Goal: Transaction & Acquisition: Purchase product/service

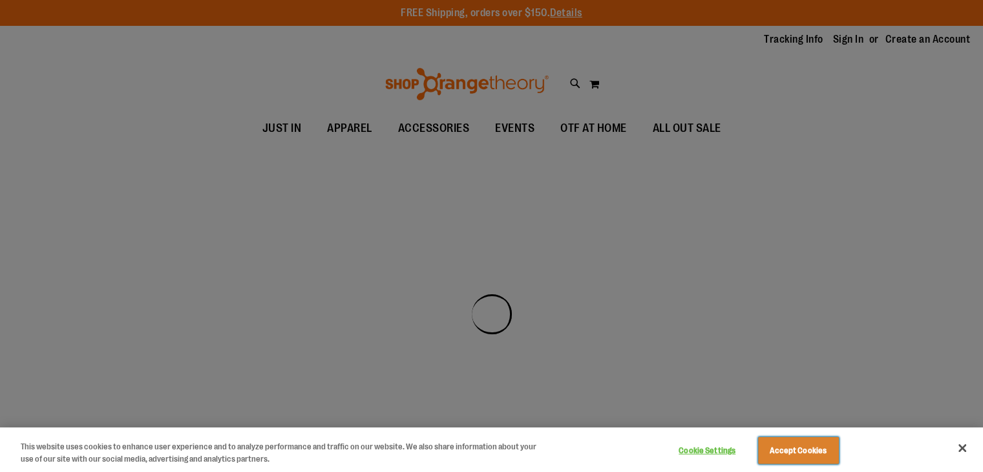
click at [804, 453] on button "Accept Cookies" at bounding box center [798, 450] width 81 height 27
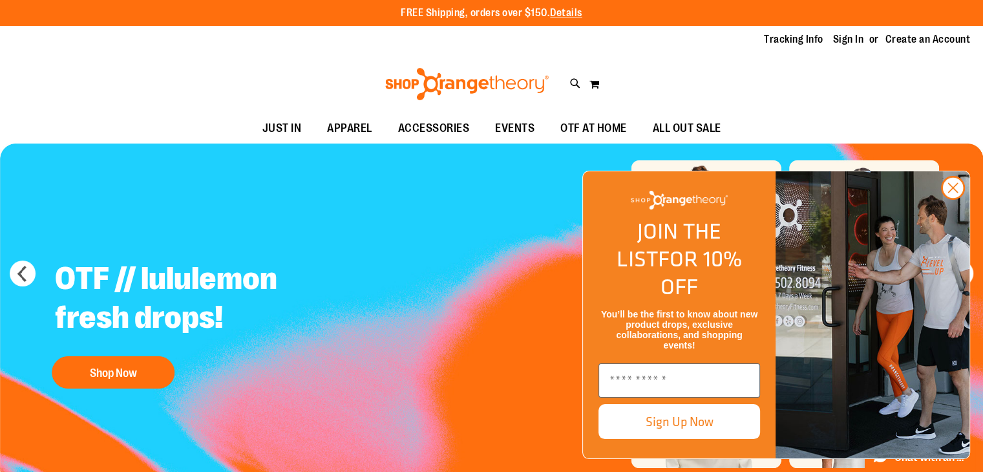
drag, startPoint x: 950, startPoint y: 208, endPoint x: 952, endPoint y: 226, distance: 18.3
click at [952, 226] on div "Close dialog JOIN THE LIST FOR 10% OFF You’ll be the first to know about new pr…" at bounding box center [776, 315] width 388 height 288
click at [951, 193] on icon "Close dialog" at bounding box center [953, 188] width 9 height 9
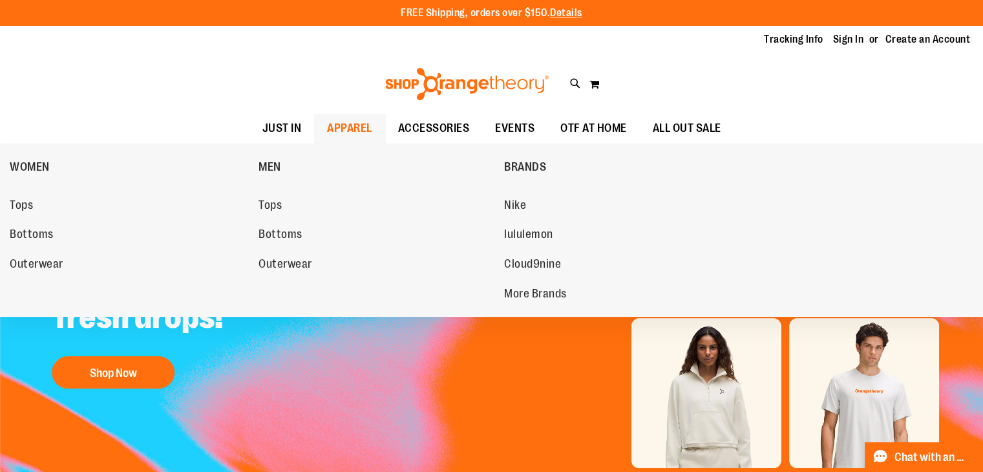
click at [328, 123] on span "APPAREL" at bounding box center [349, 128] width 45 height 29
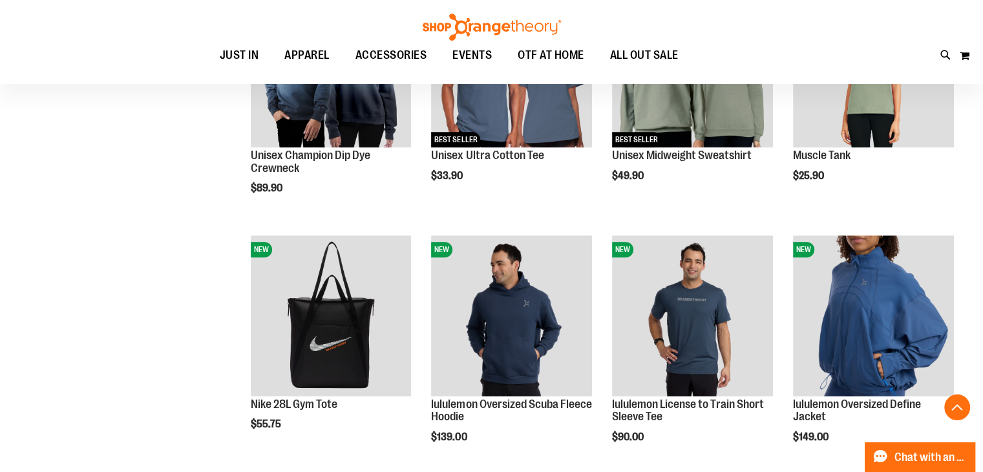
scroll to position [1034, 0]
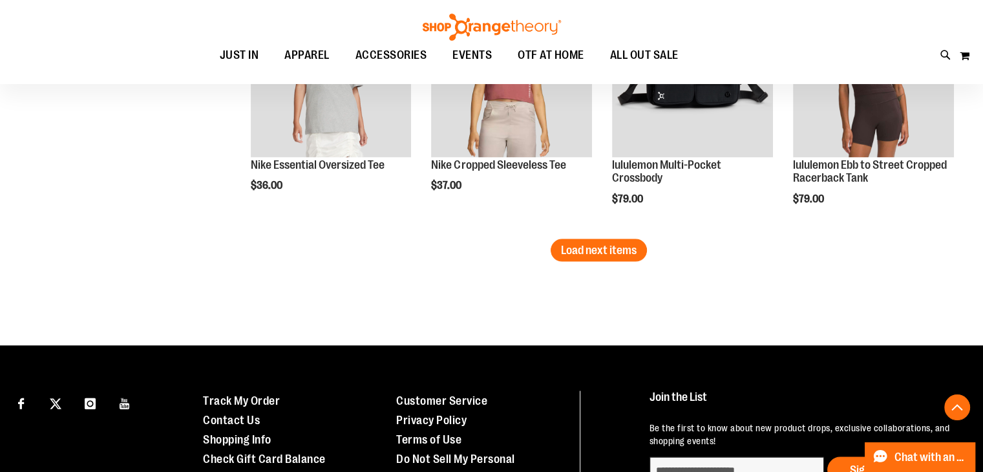
scroll to position [2262, 0]
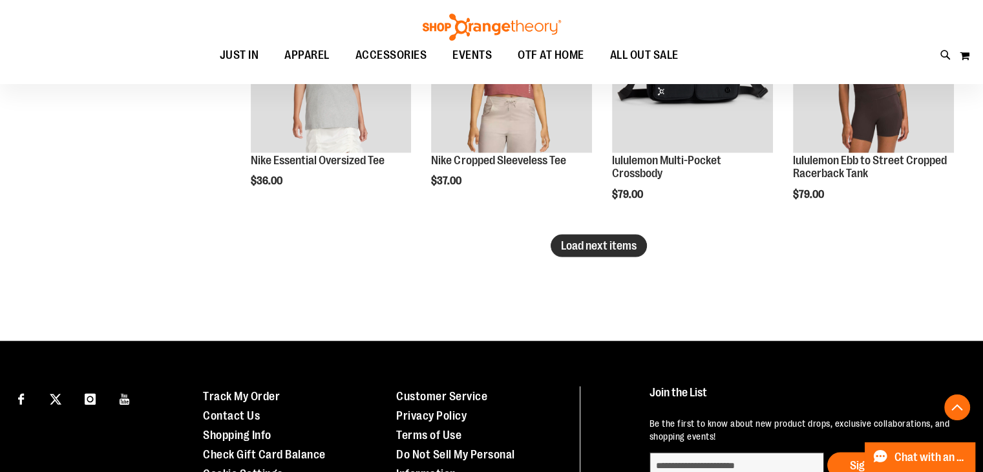
click at [564, 244] on span "Load next items" at bounding box center [599, 245] width 76 height 13
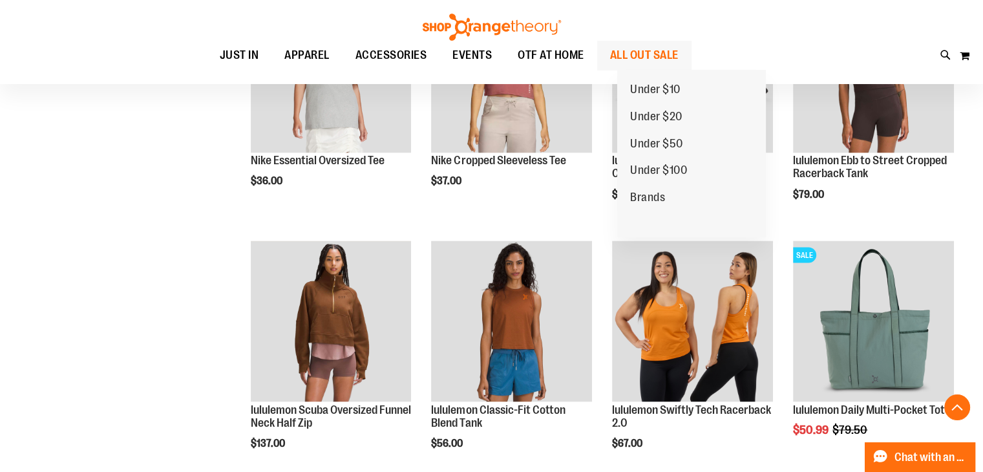
click at [679, 55] on span "ALL OUT SALE" at bounding box center [644, 55] width 69 height 29
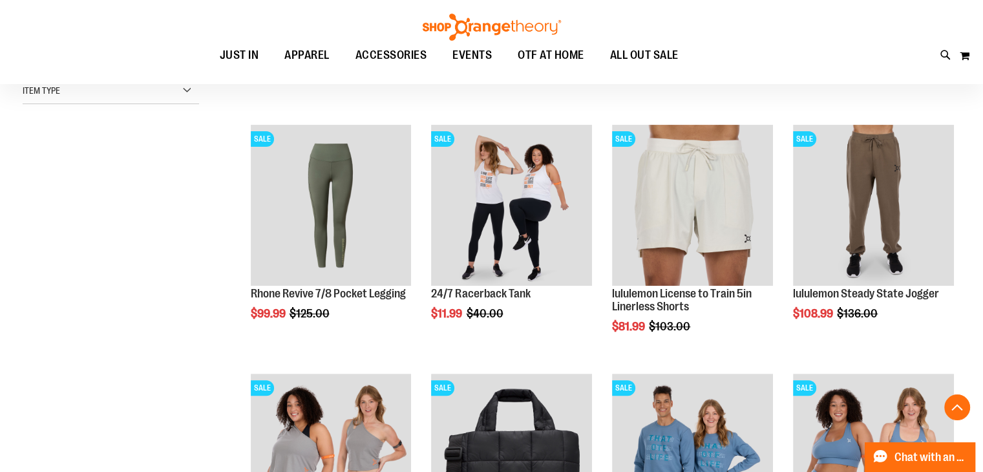
scroll to position [517, 0]
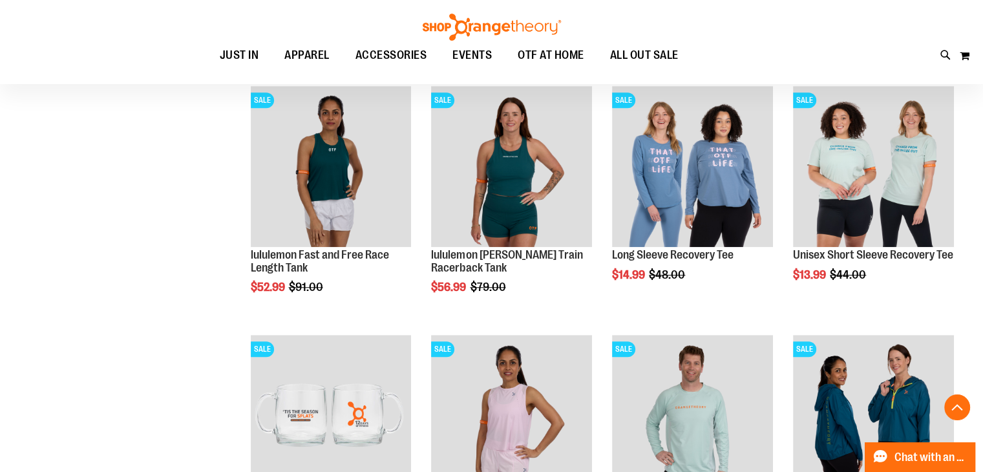
scroll to position [1034, 0]
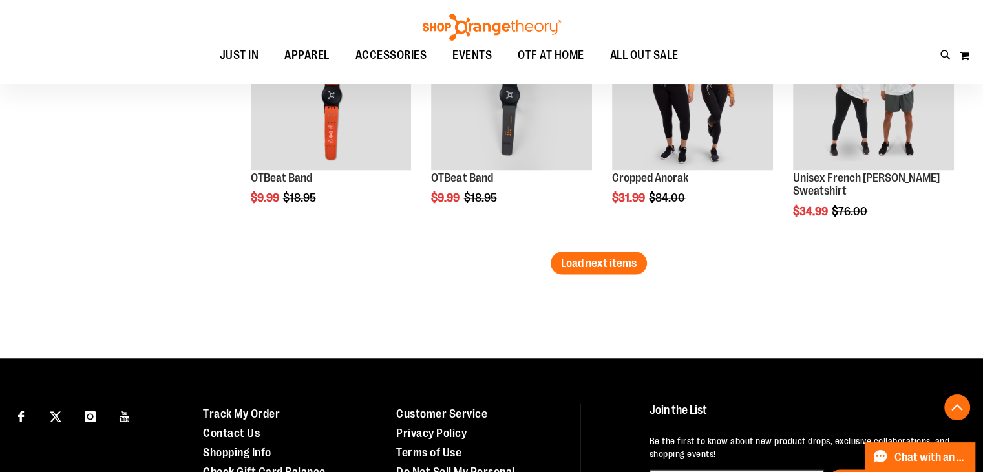
scroll to position [2262, 0]
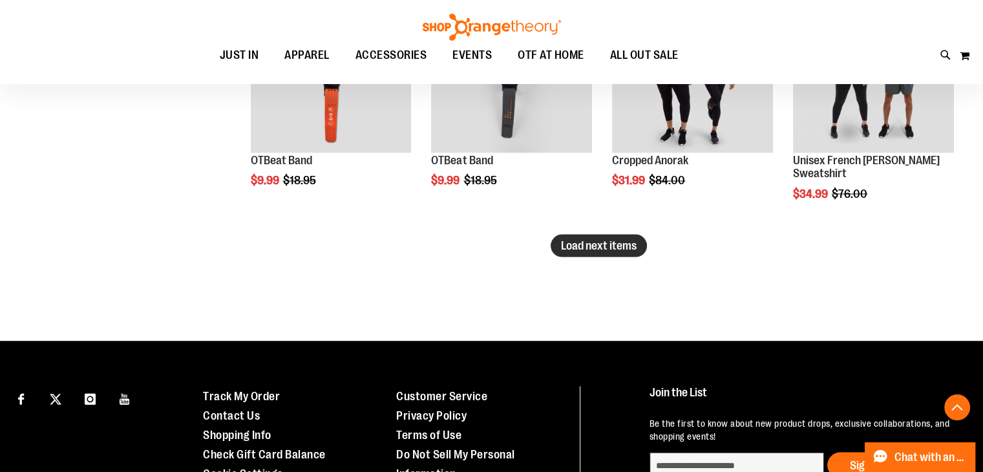
click at [608, 239] on span "Load next items" at bounding box center [599, 245] width 76 height 13
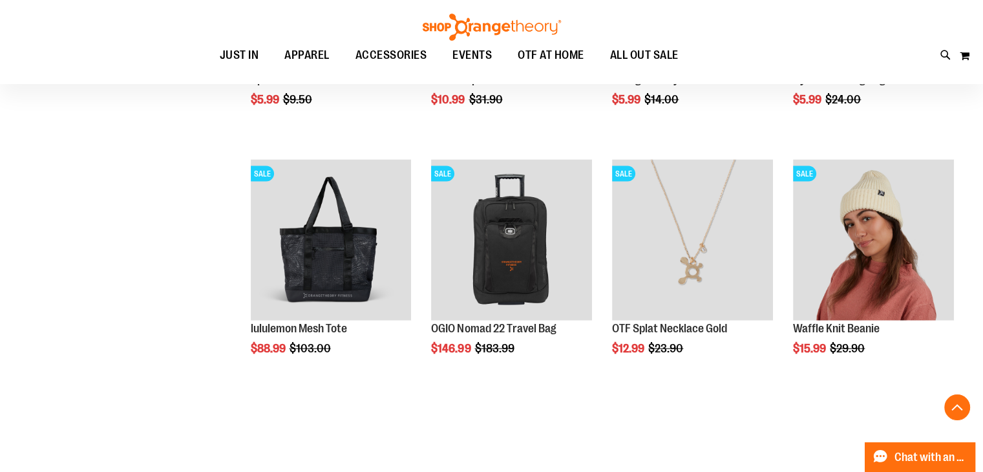
scroll to position [2844, 0]
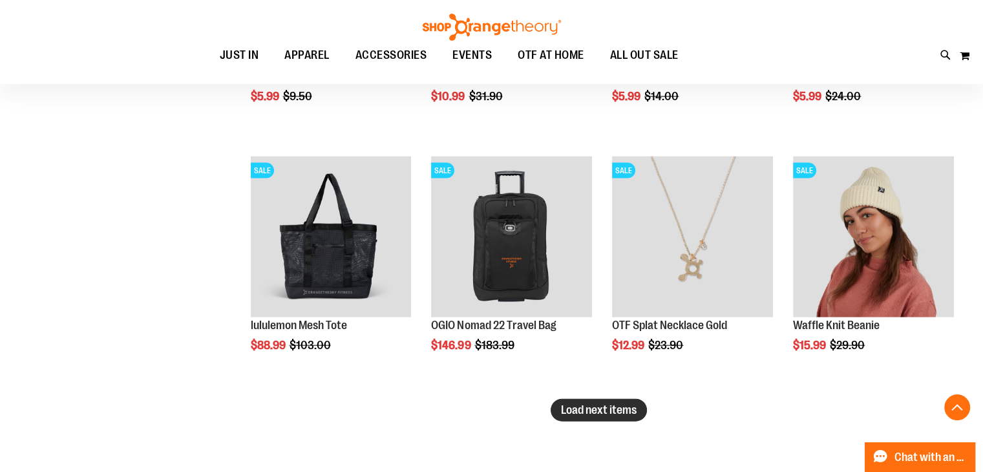
click at [618, 411] on span "Load next items" at bounding box center [599, 409] width 76 height 13
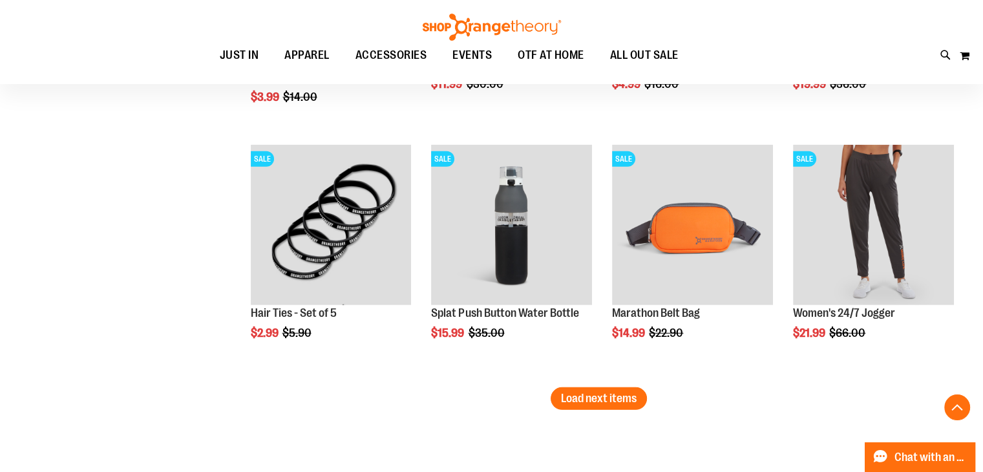
scroll to position [3620, 0]
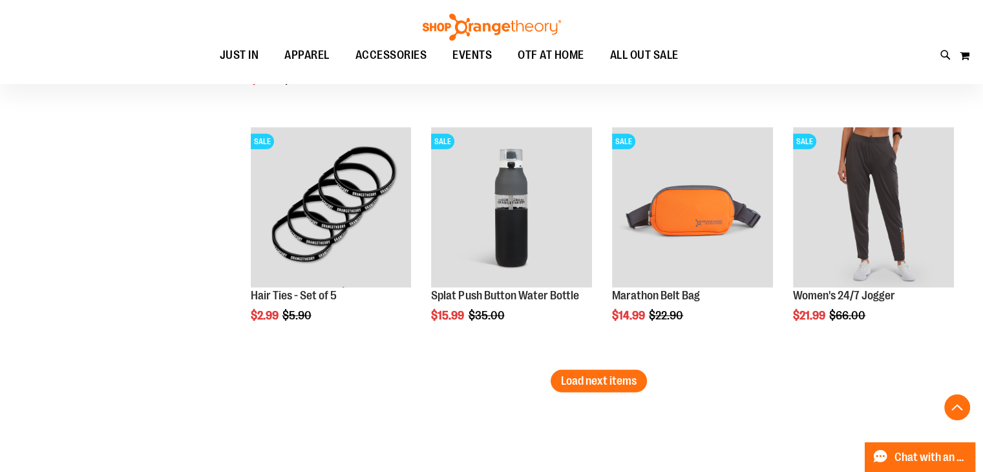
drag, startPoint x: 619, startPoint y: 381, endPoint x: 626, endPoint y: 383, distance: 7.4
click at [619, 381] on span "Load next items" at bounding box center [599, 380] width 76 height 13
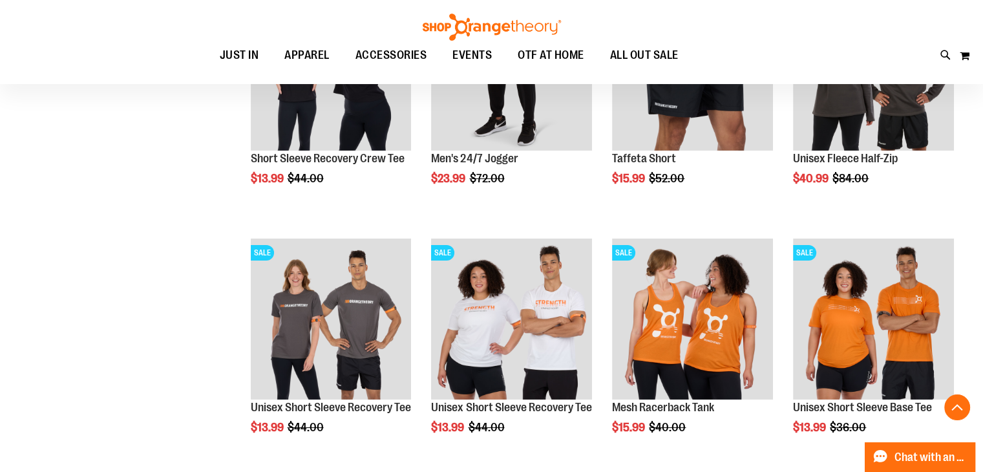
scroll to position [4331, 0]
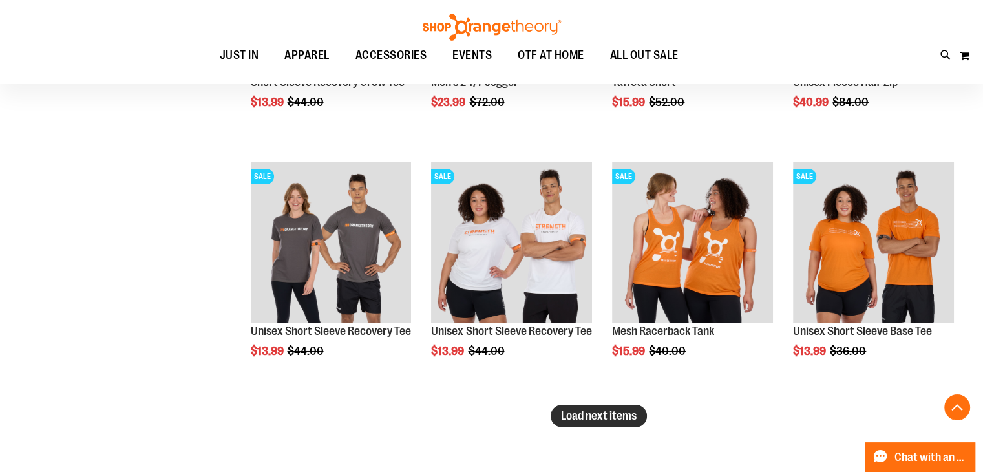
click at [619, 415] on span "Load next items" at bounding box center [599, 415] width 76 height 13
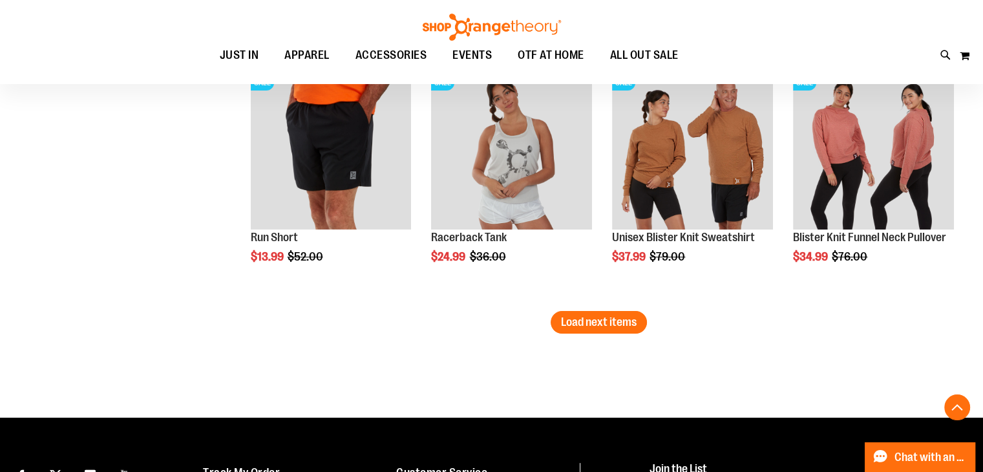
scroll to position [5236, 0]
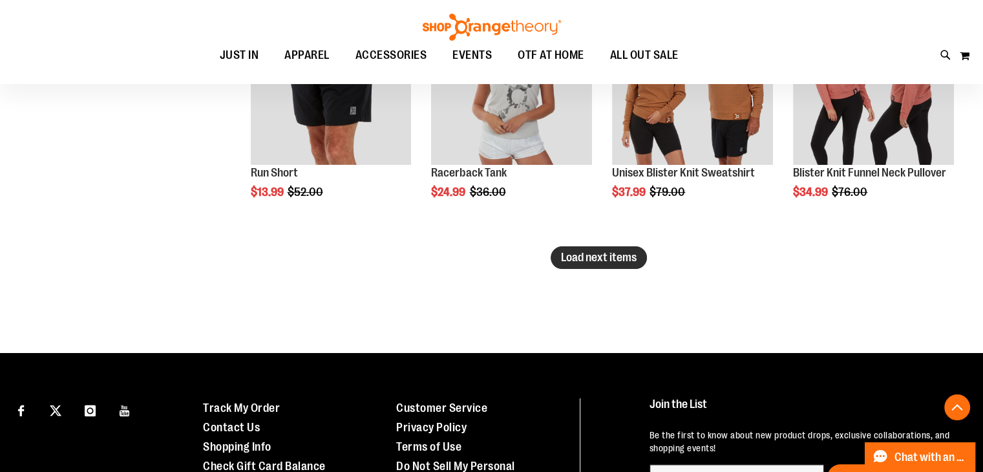
click at [589, 266] on button "Load next items" at bounding box center [599, 257] width 96 height 23
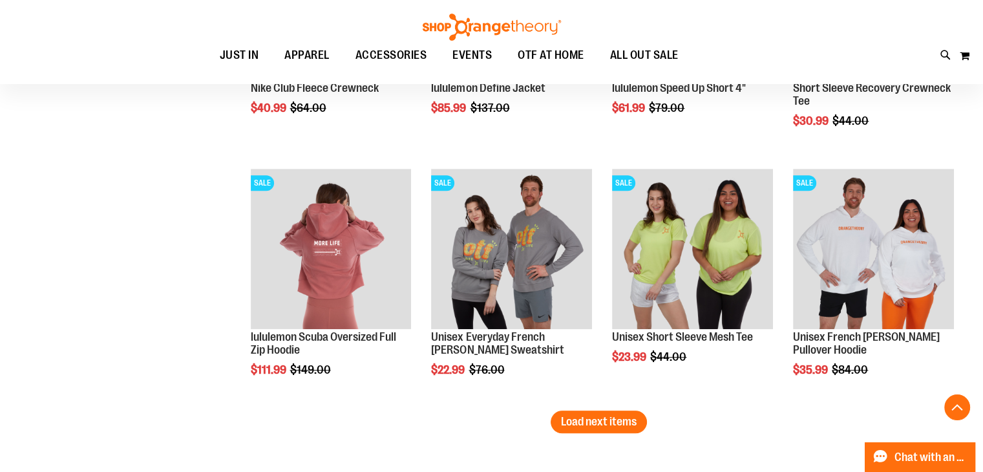
scroll to position [5882, 0]
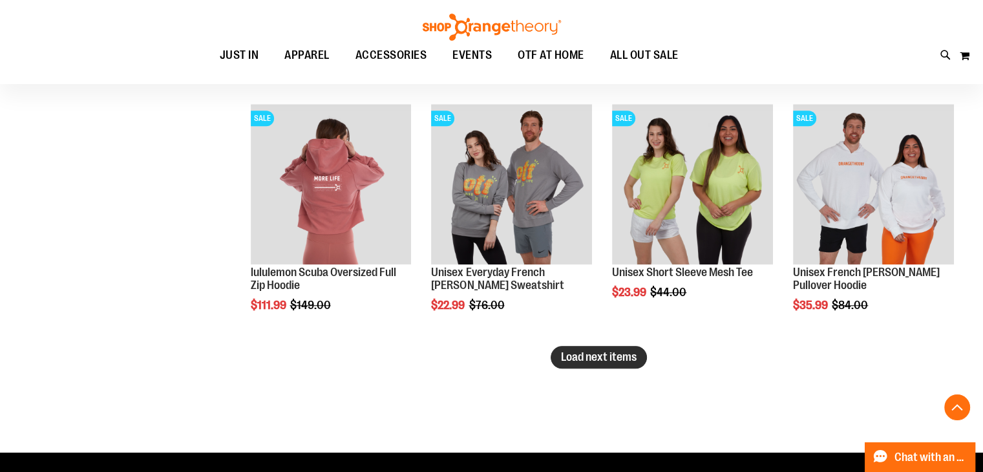
click at [610, 356] on span "Load next items" at bounding box center [599, 356] width 76 height 13
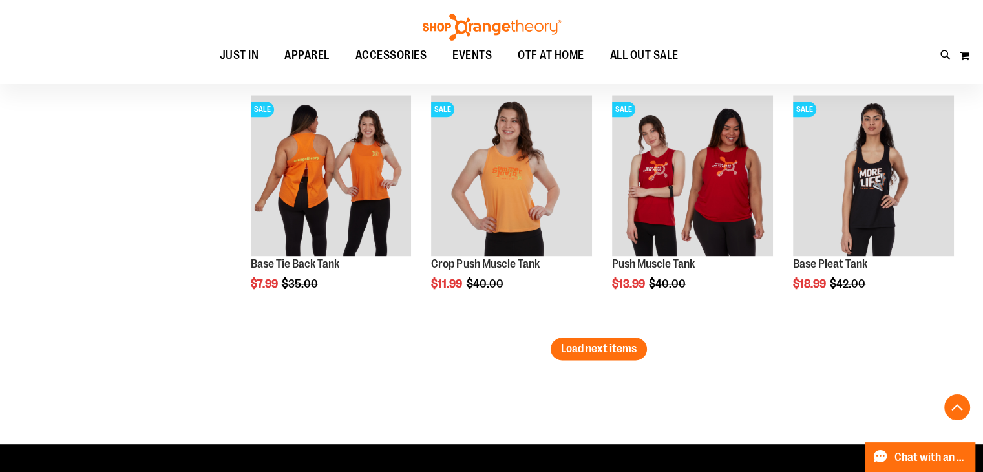
scroll to position [6658, 0]
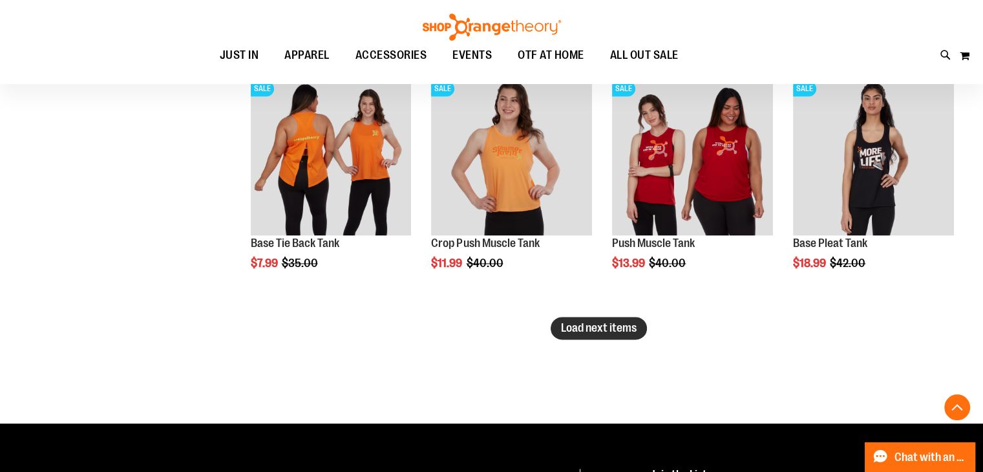
click at [573, 328] on span "Load next items" at bounding box center [599, 327] width 76 height 13
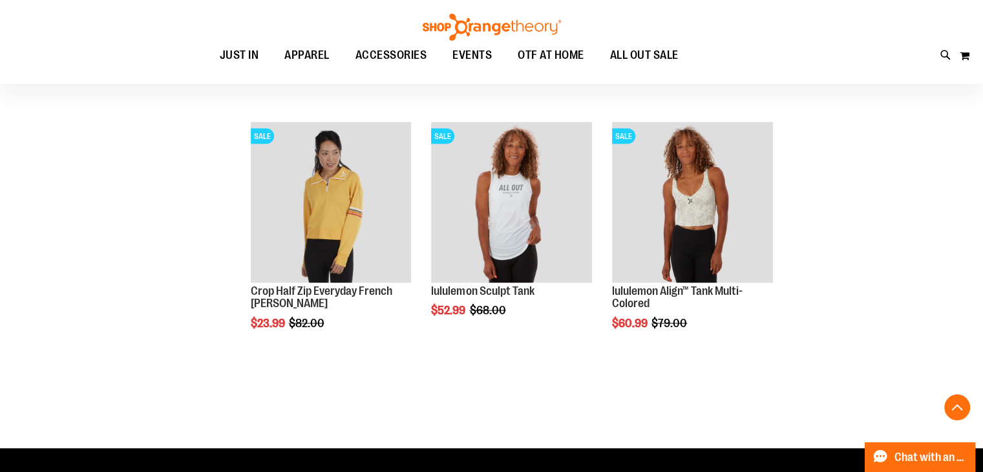
scroll to position [7369, 0]
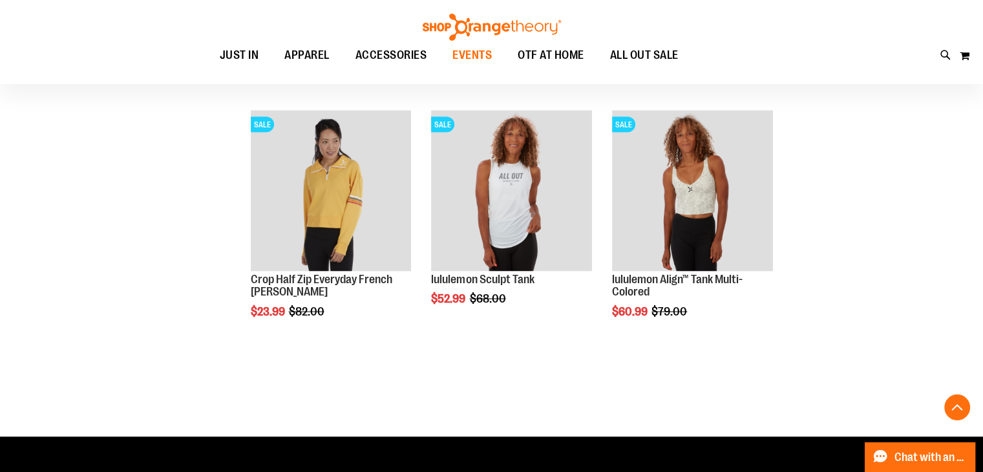
click at [477, 52] on span "EVENTS" at bounding box center [472, 55] width 39 height 29
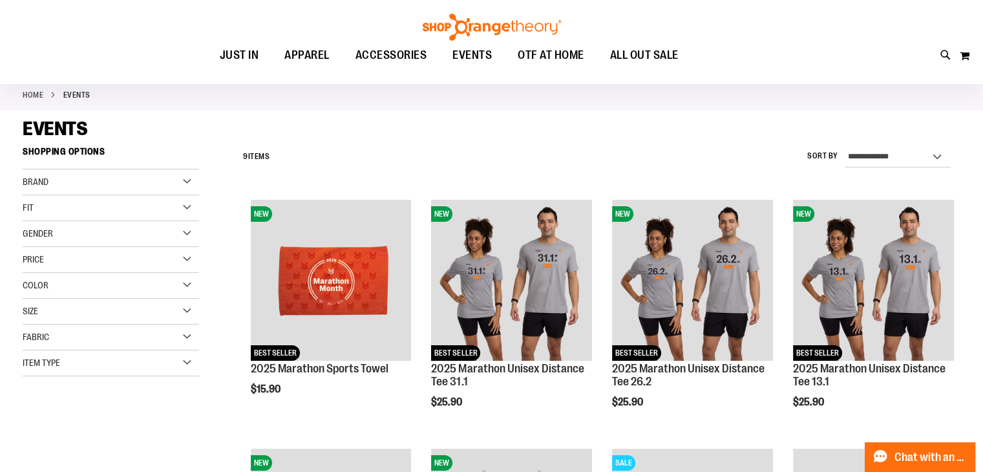
scroll to position [64, 0]
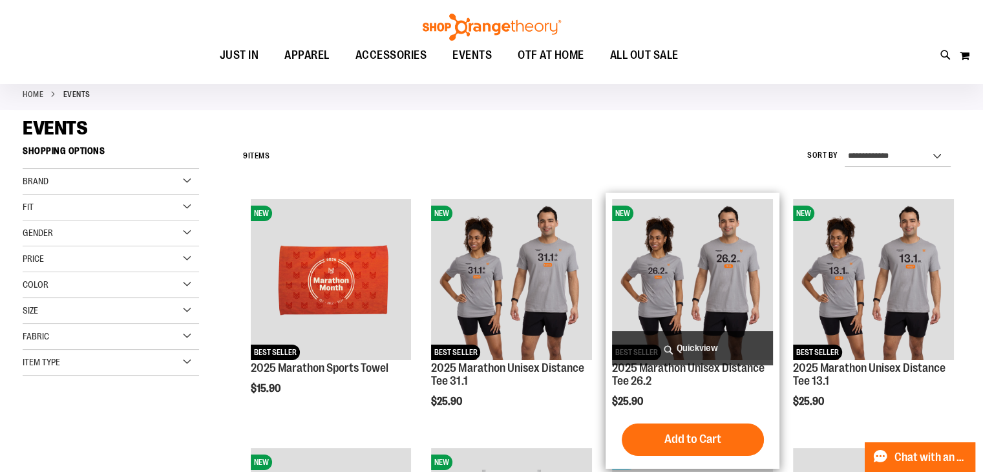
click at [720, 280] on img "product" at bounding box center [692, 279] width 161 height 161
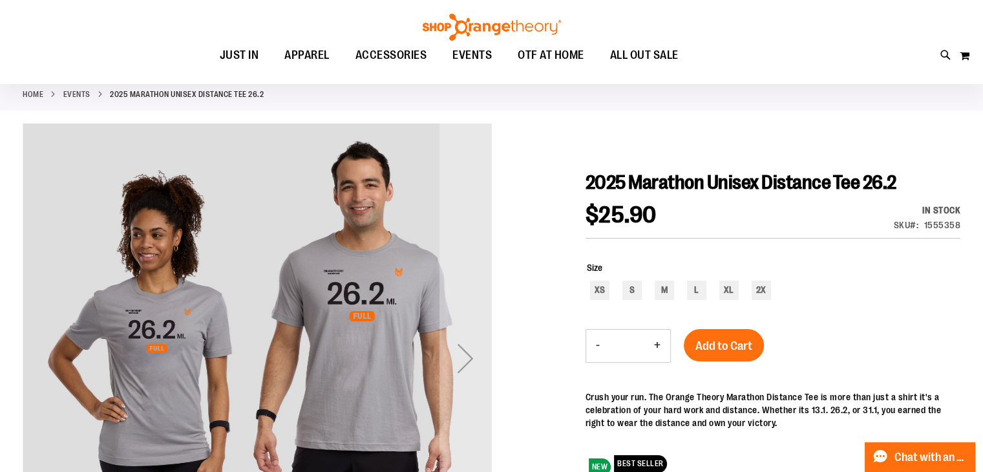
scroll to position [129, 0]
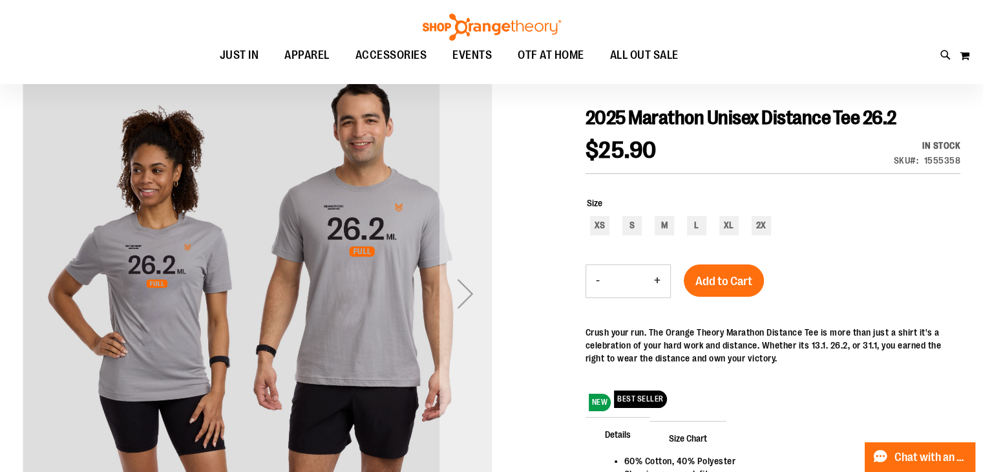
click at [463, 298] on div "Next" at bounding box center [466, 294] width 52 height 52
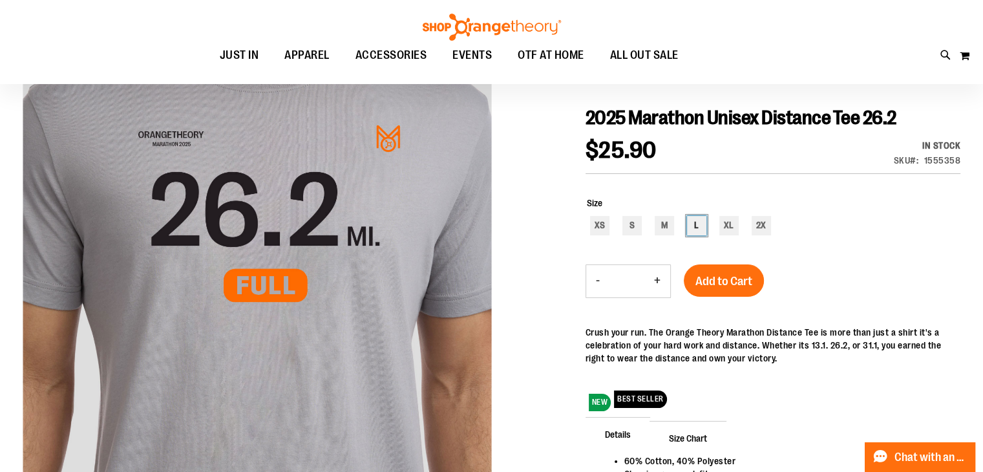
click at [700, 223] on div "L" at bounding box center [696, 225] width 19 height 19
type input "***"
click at [741, 278] on span "Add to Cart" at bounding box center [724, 281] width 57 height 14
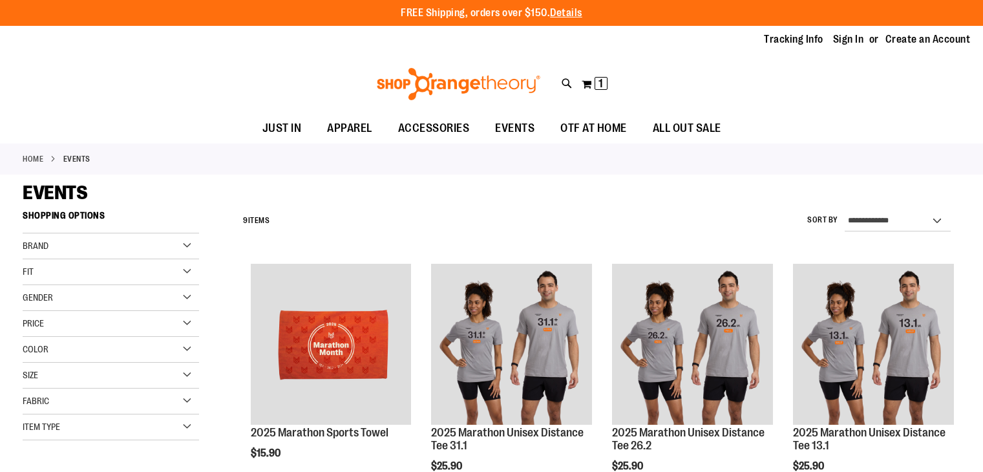
scroll to position [64, 0]
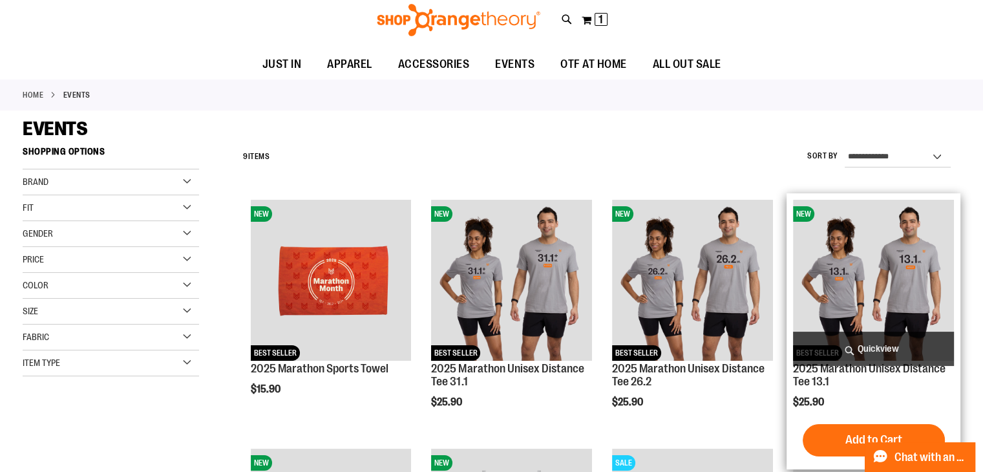
click at [834, 275] on img "product" at bounding box center [873, 280] width 161 height 161
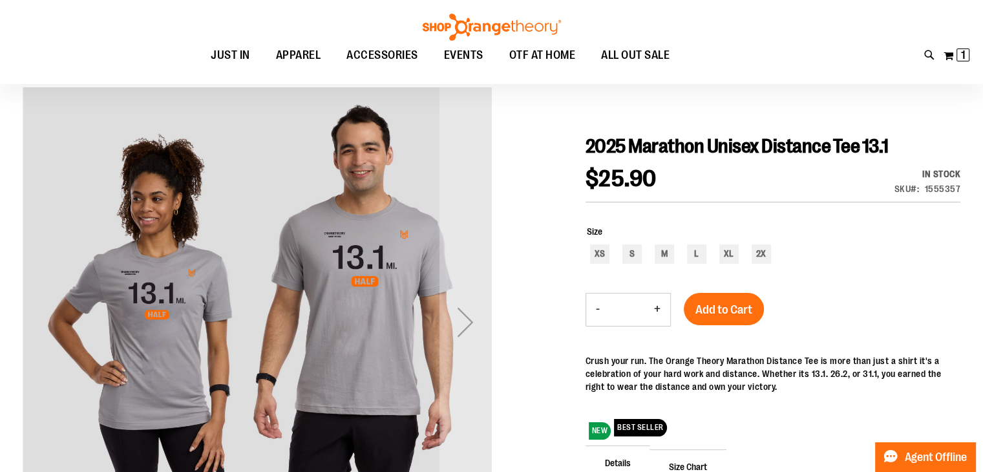
scroll to position [129, 0]
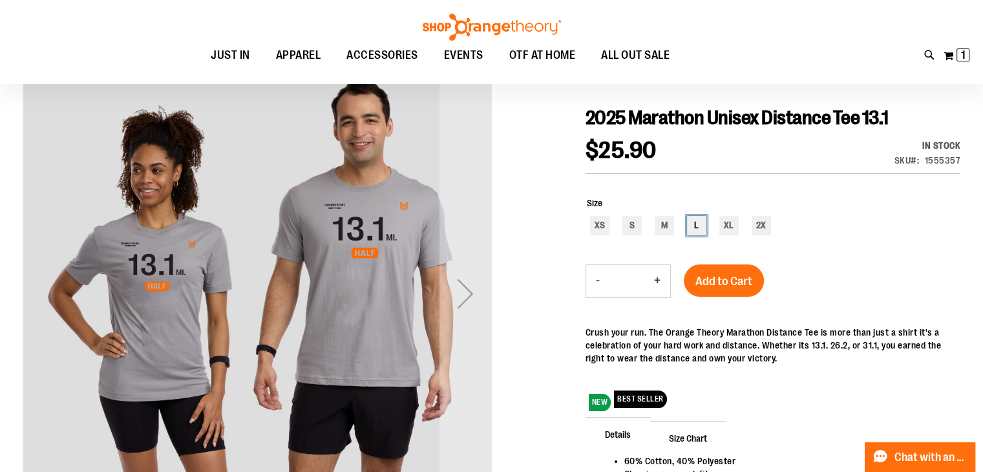
click at [695, 220] on div "L" at bounding box center [696, 225] width 19 height 19
type input "***"
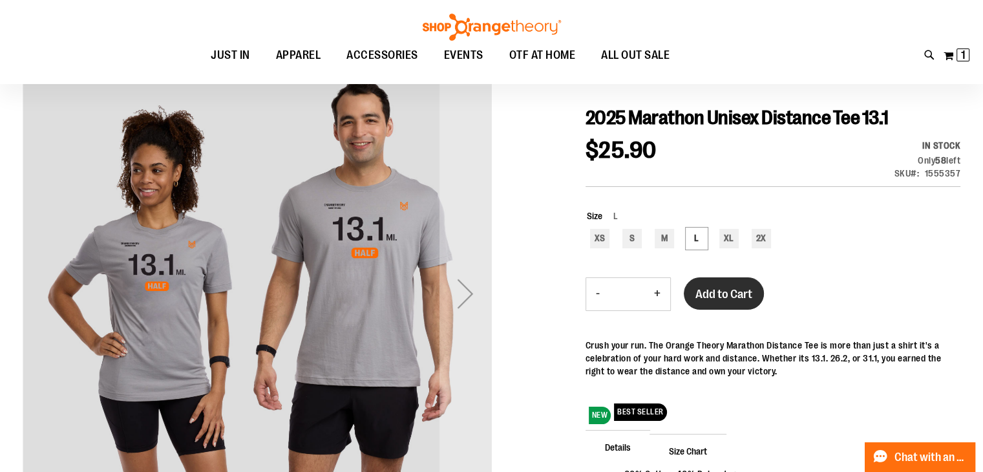
click at [721, 297] on span "Add to Cart" at bounding box center [724, 294] width 57 height 14
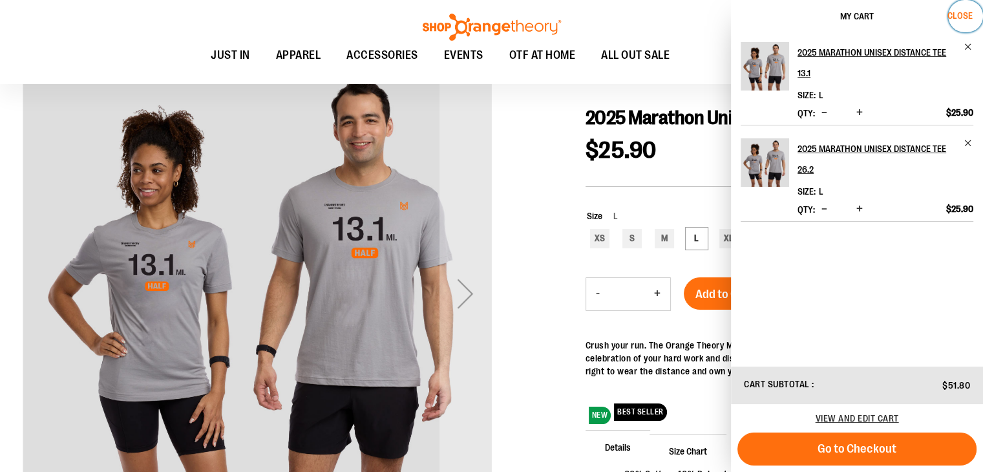
click at [959, 16] on span "Close" at bounding box center [960, 15] width 25 height 10
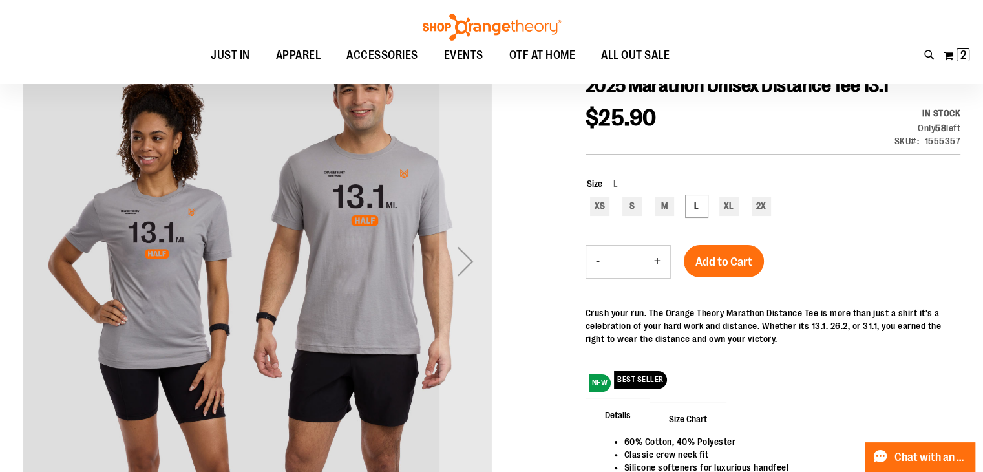
scroll to position [193, 0]
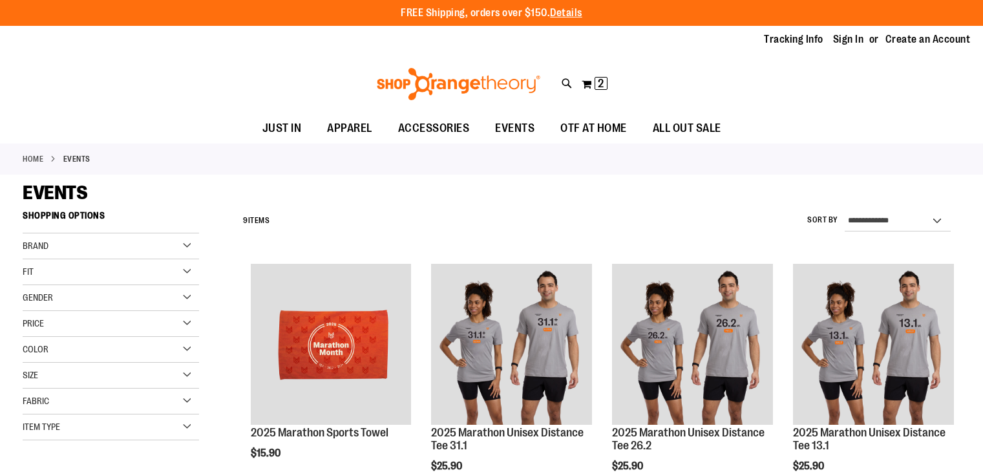
scroll to position [64, 0]
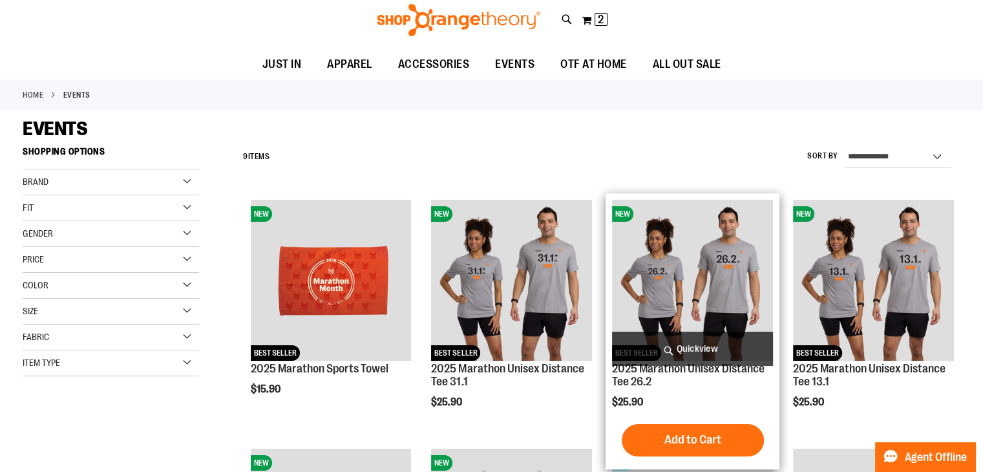
click at [696, 264] on img "product" at bounding box center [692, 280] width 161 height 161
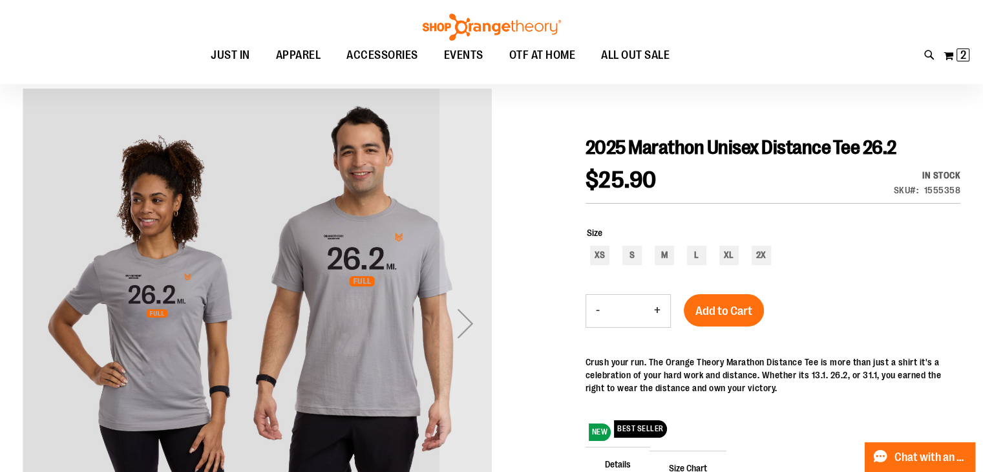
scroll to position [129, 0]
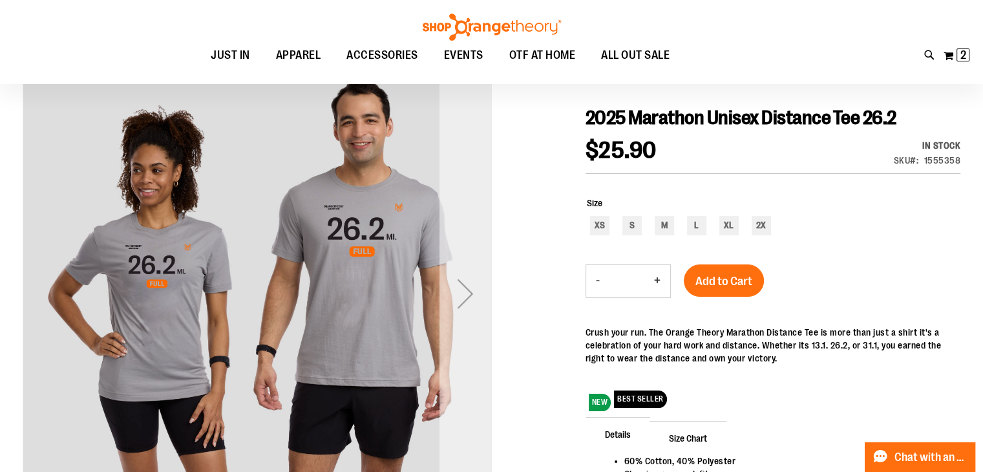
click at [456, 293] on div "Next" at bounding box center [466, 294] width 52 height 52
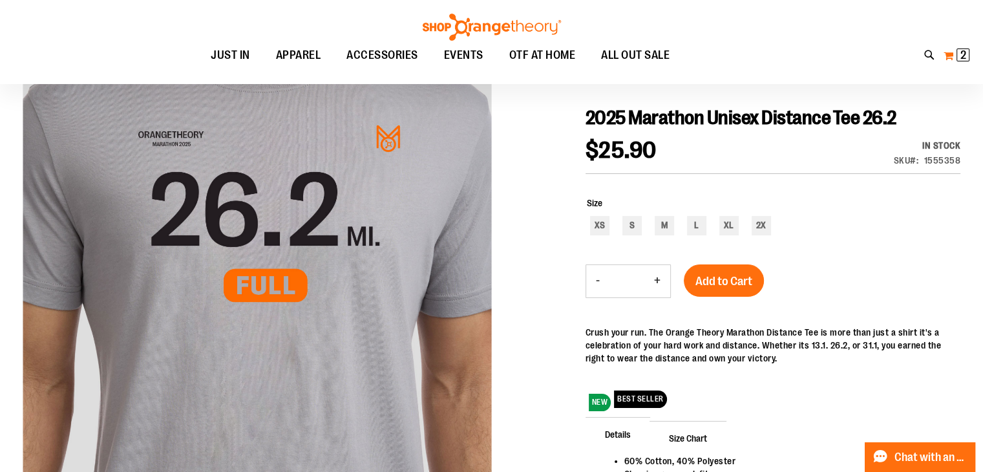
click at [958, 58] on span "2 2 items" at bounding box center [963, 54] width 13 height 13
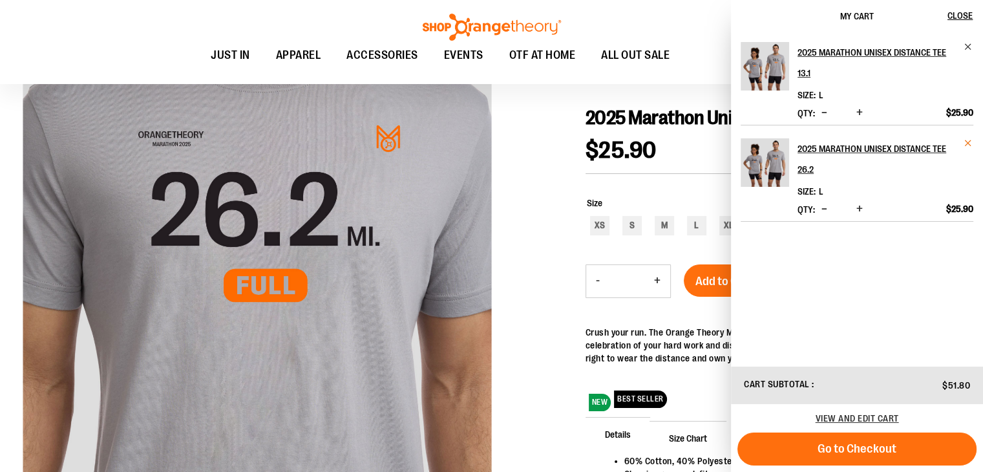
click at [969, 143] on span "Remove item" at bounding box center [969, 143] width 10 height 10
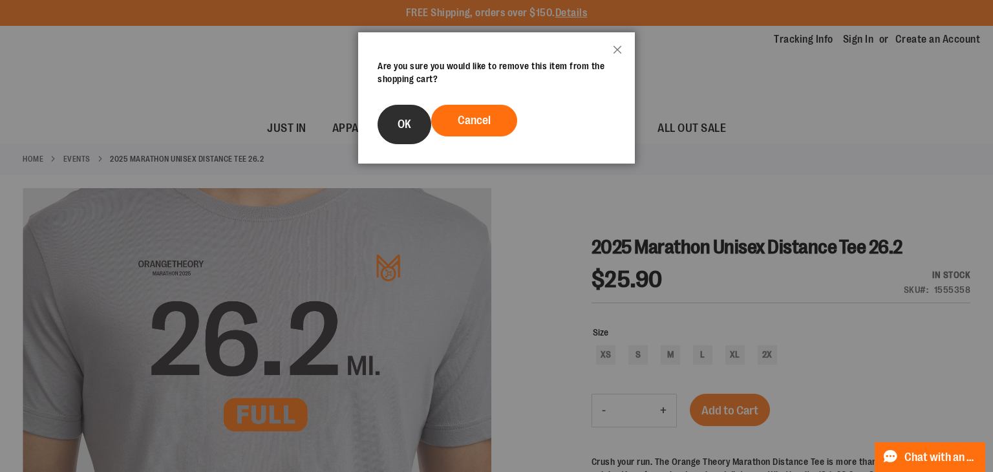
click at [385, 126] on button "OK" at bounding box center [405, 124] width 54 height 39
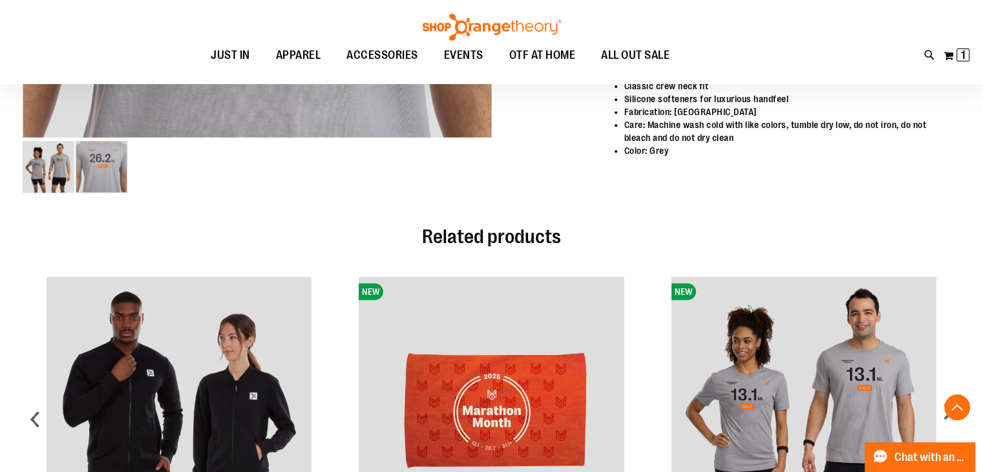
scroll to position [193, 0]
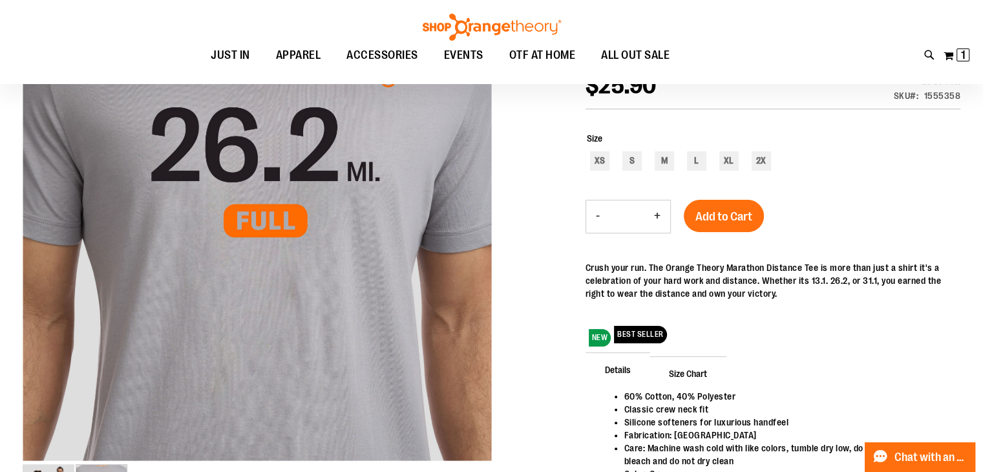
scroll to position [129, 0]
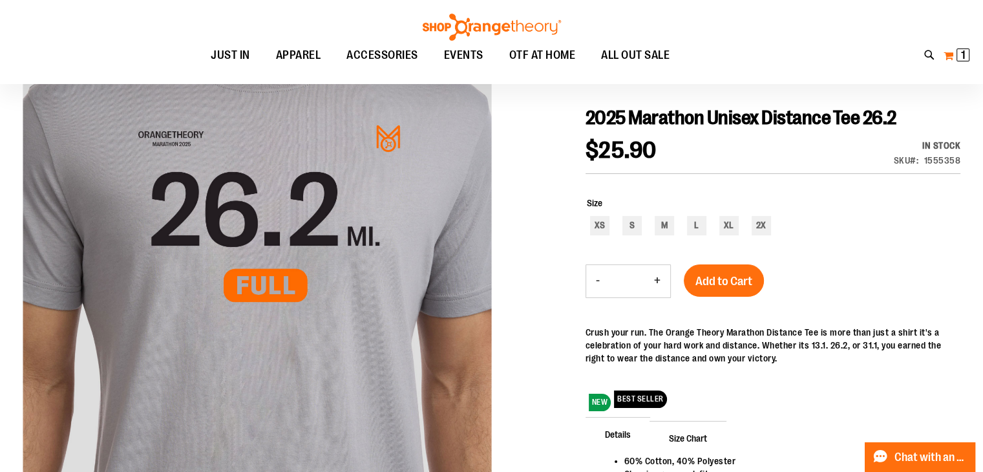
click at [959, 55] on span "1 1 items" at bounding box center [963, 54] width 13 height 13
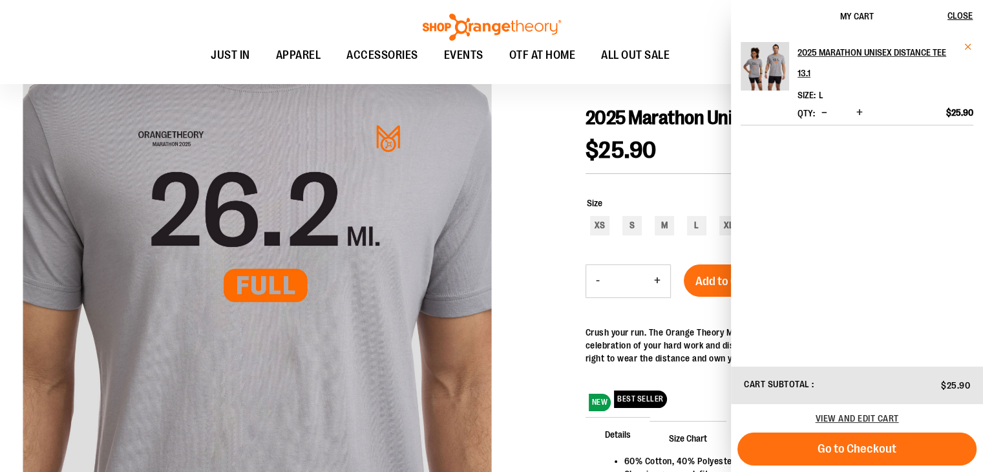
click at [968, 42] on span "Remove item" at bounding box center [969, 47] width 10 height 10
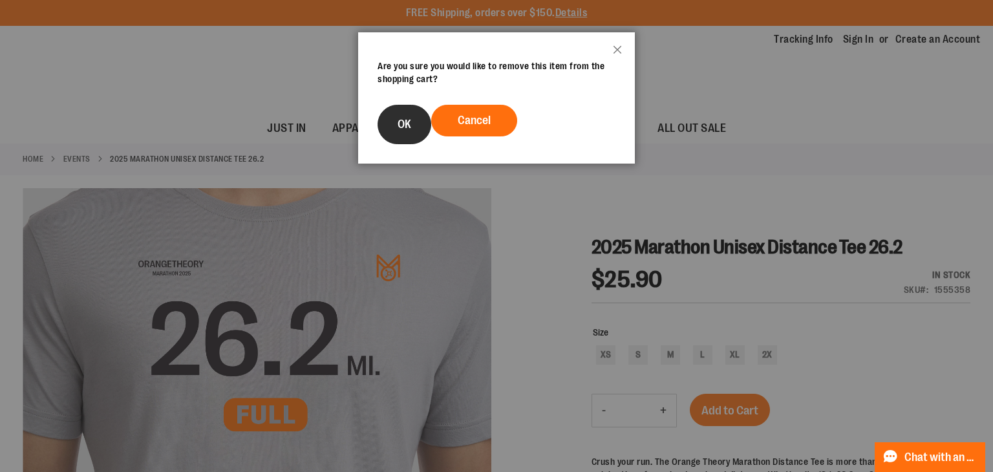
click at [404, 125] on span "OK" at bounding box center [405, 124] width 14 height 13
